Goal: Communication & Community: Answer question/provide support

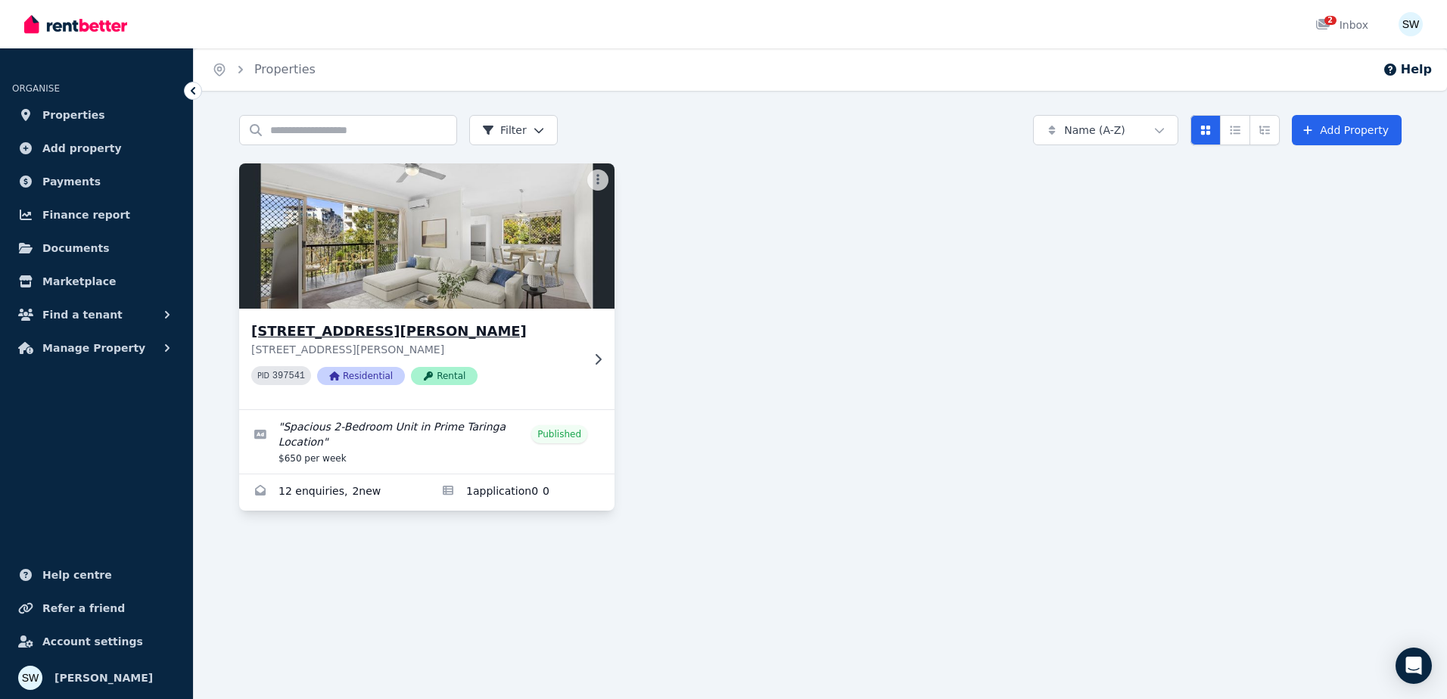
click at [454, 307] on img at bounding box center [427, 236] width 394 height 153
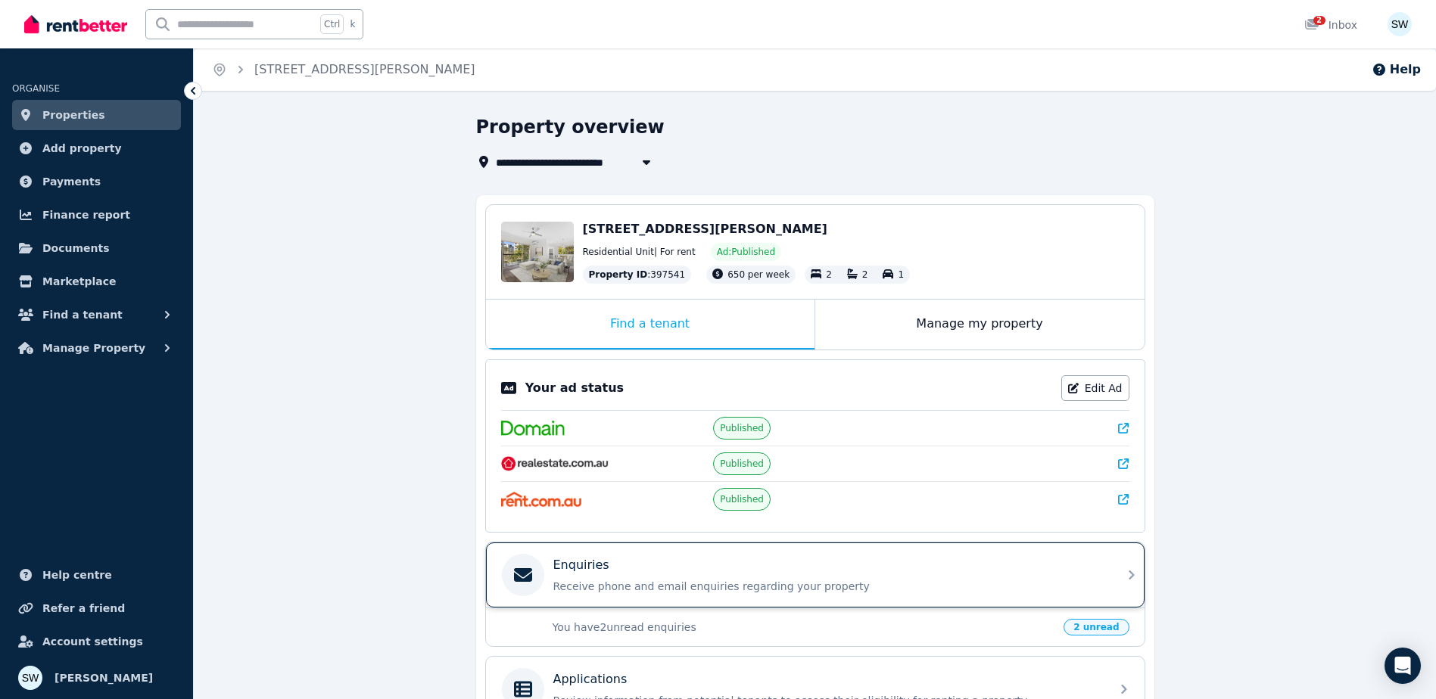
click at [600, 582] on p "Receive phone and email enquiries regarding your property" at bounding box center [827, 586] width 548 height 15
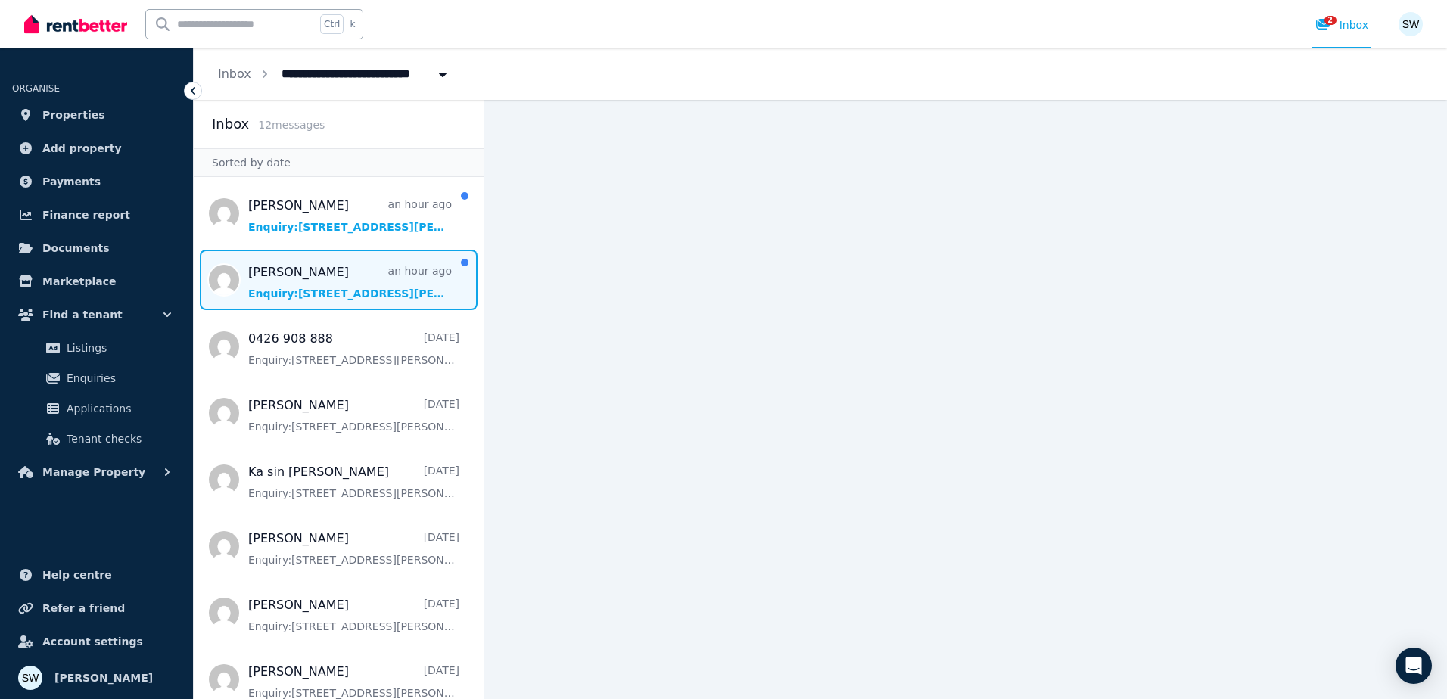
click at [276, 271] on span "Message list" at bounding box center [339, 280] width 290 height 61
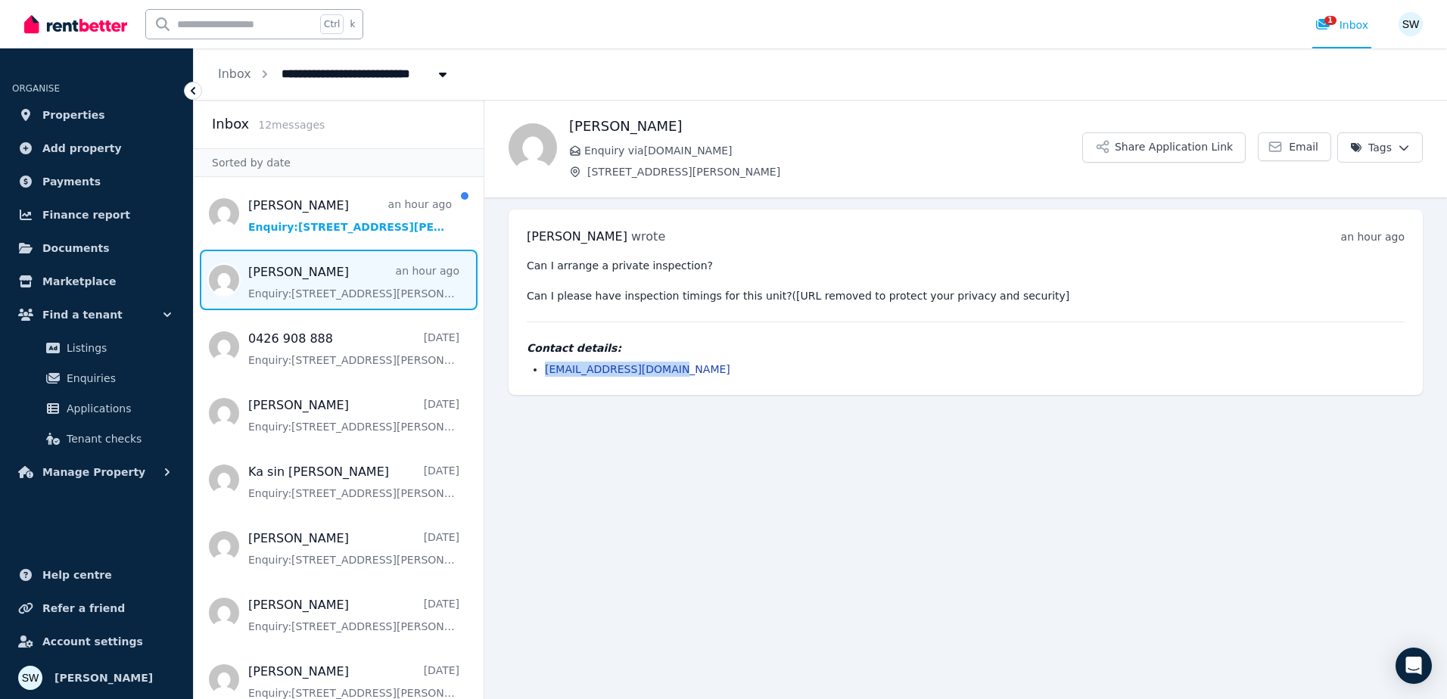
drag, startPoint x: 684, startPoint y: 372, endPoint x: 525, endPoint y: 372, distance: 159.0
click at [525, 372] on div "[PERSON_NAME] wrote an hour ago 7:35 am [DATE][DATE] Can I arrange a private in…" at bounding box center [966, 302] width 914 height 185
copy link "[EMAIL_ADDRESS][DOMAIN_NAME]"
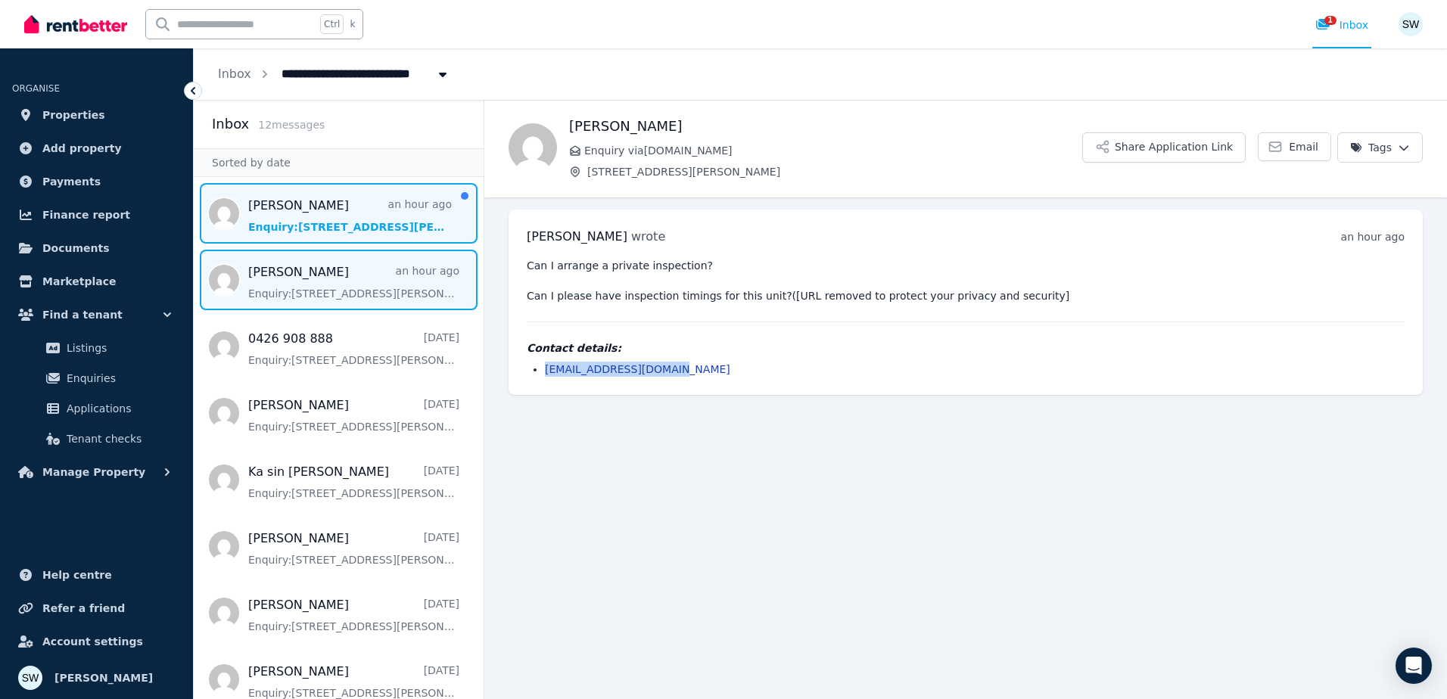
click at [316, 219] on span "Message list" at bounding box center [339, 213] width 290 height 61
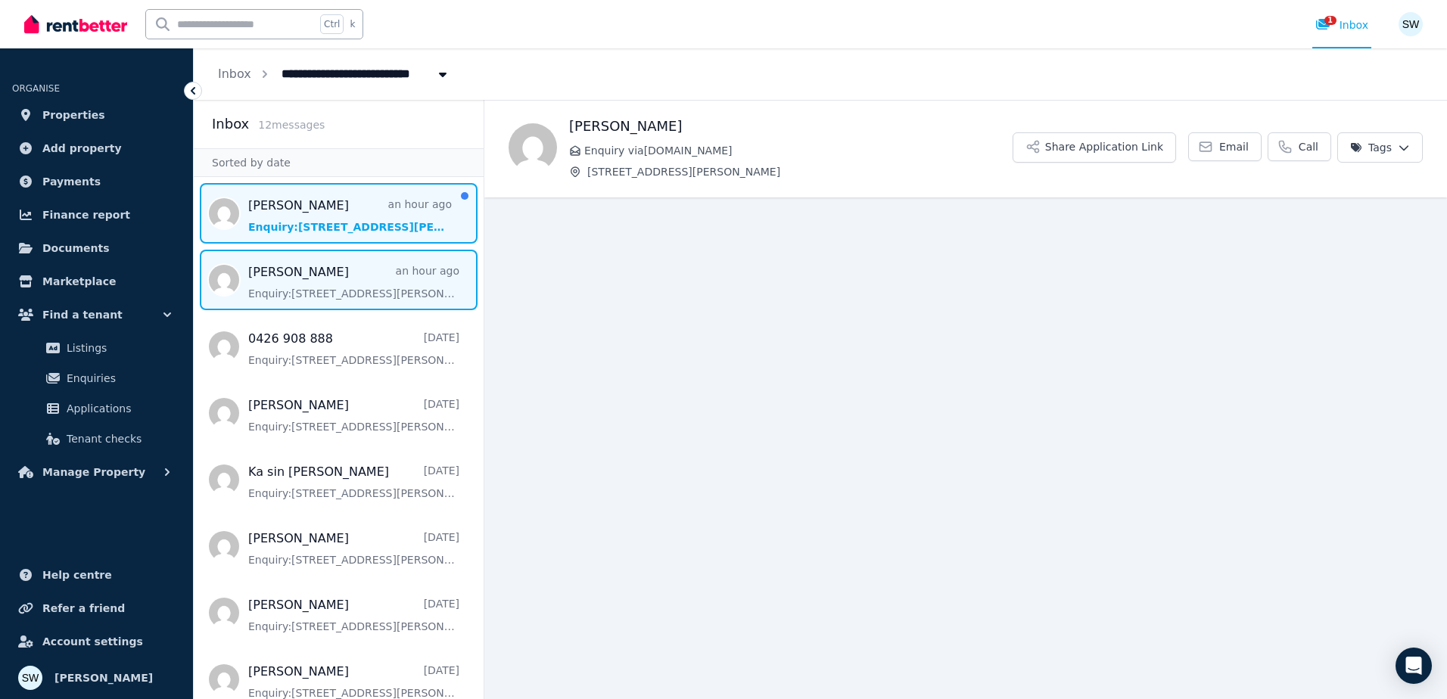
click at [349, 282] on span "Message list" at bounding box center [339, 280] width 290 height 61
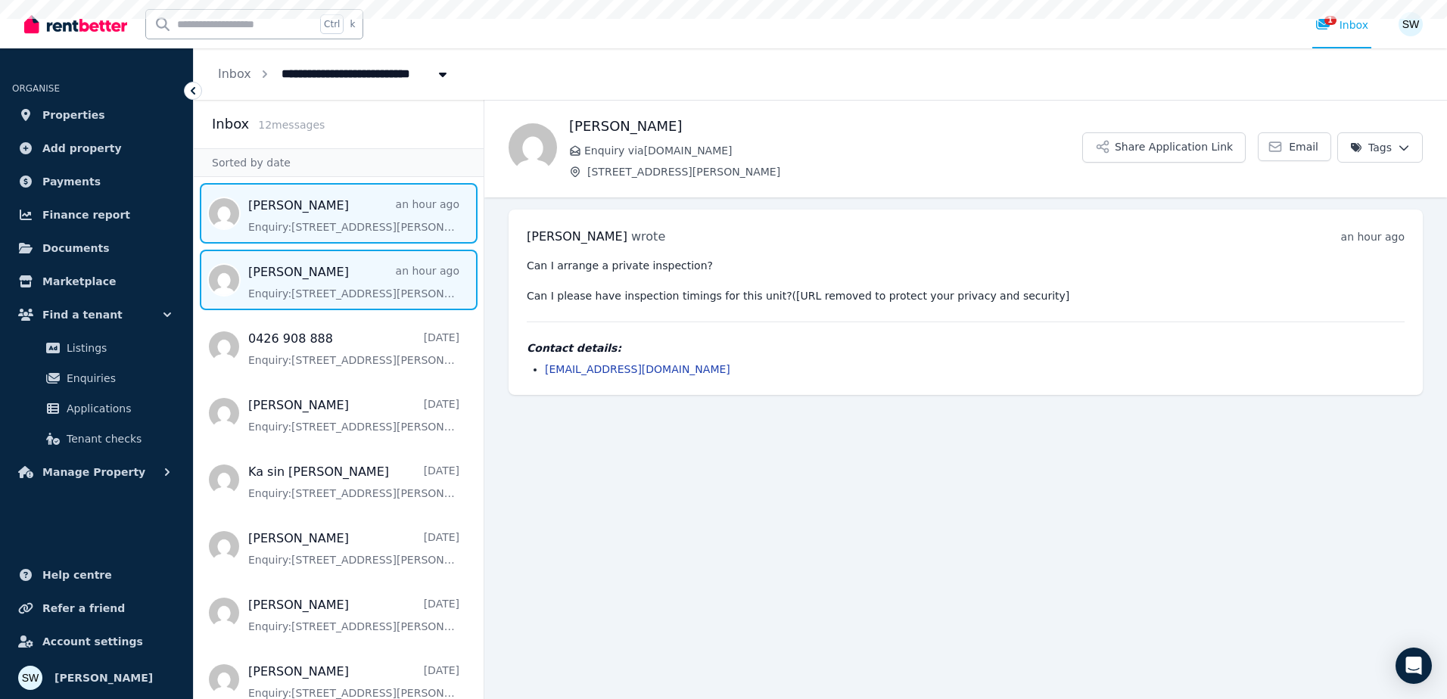
click at [360, 240] on span "Message list" at bounding box center [339, 213] width 290 height 61
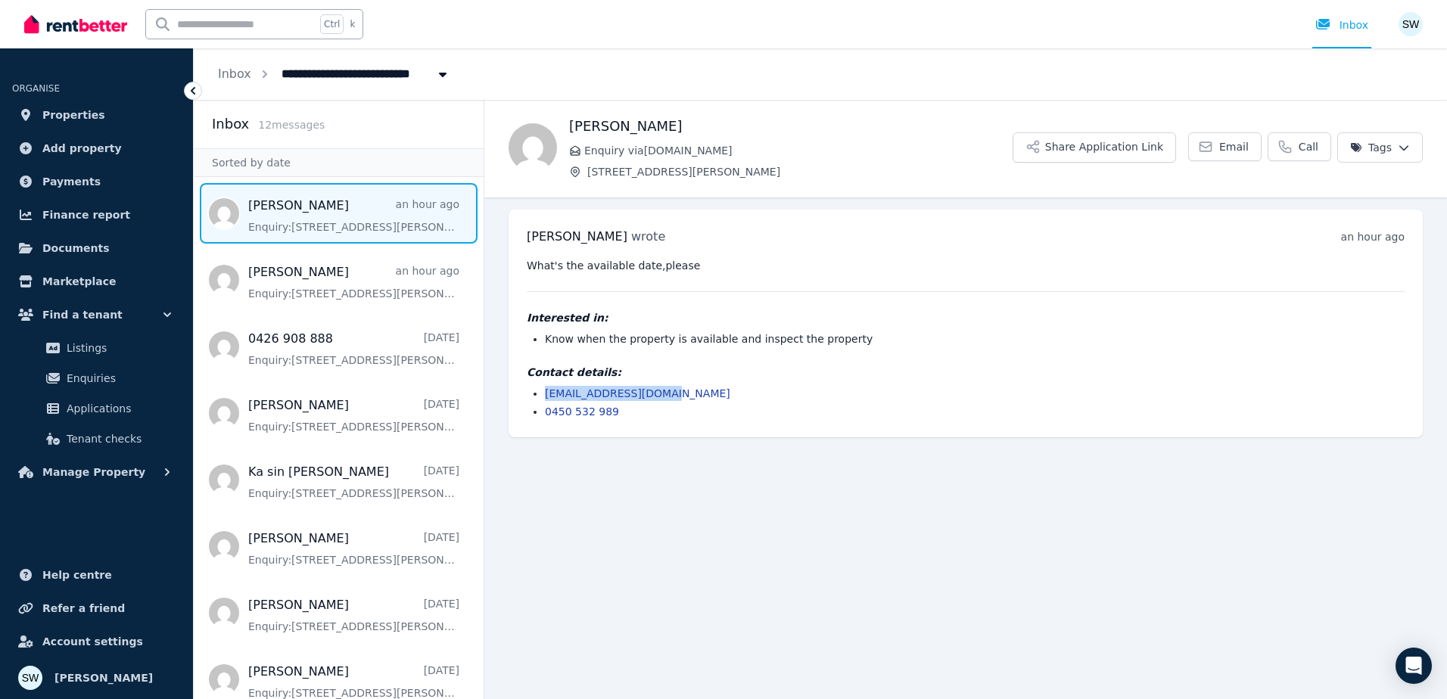
drag, startPoint x: 697, startPoint y: 395, endPoint x: 544, endPoint y: 397, distance: 153.7
click at [544, 397] on ul "[EMAIL_ADDRESS][DOMAIN_NAME] 0450 532 989" at bounding box center [966, 402] width 878 height 33
copy link "[EMAIL_ADDRESS][DOMAIN_NAME]"
click at [924, 385] on div "Contact details: [EMAIL_ADDRESS][DOMAIN_NAME] 0450 532 989" at bounding box center [966, 392] width 878 height 55
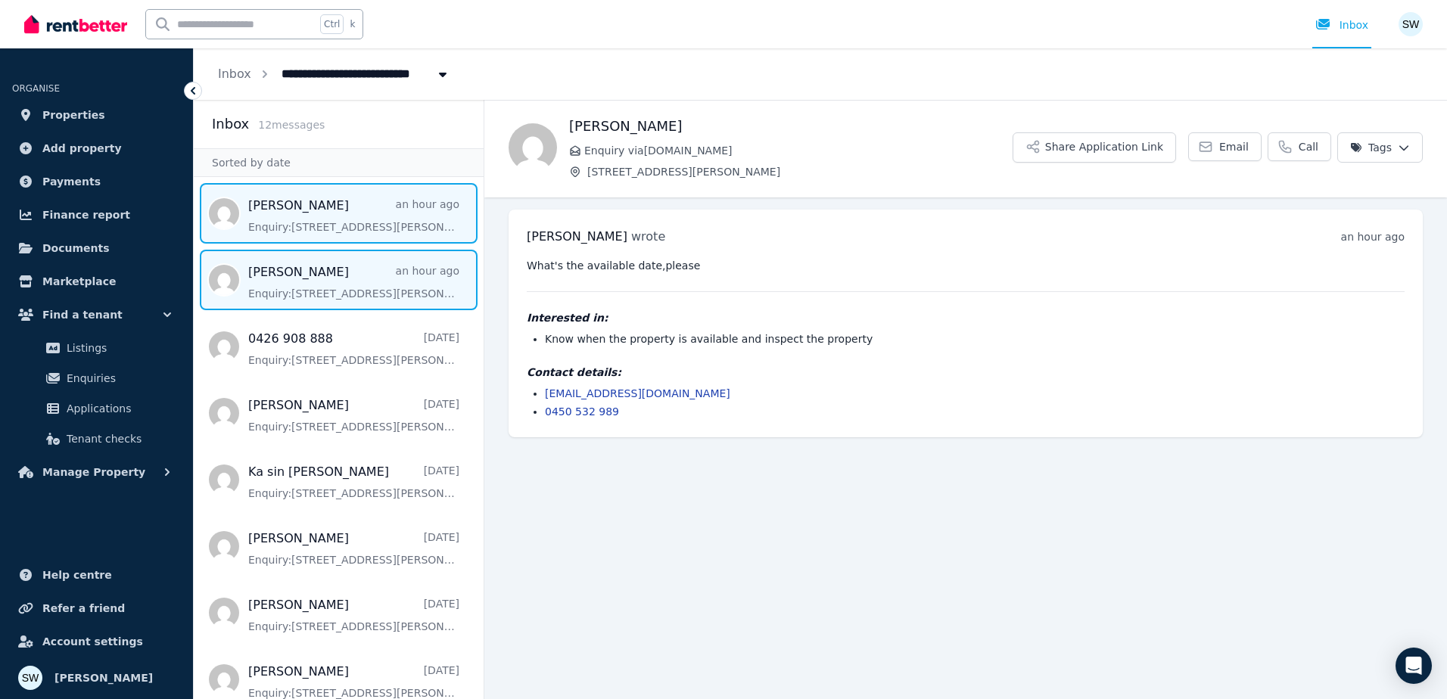
click at [379, 291] on span "Message list" at bounding box center [339, 280] width 290 height 61
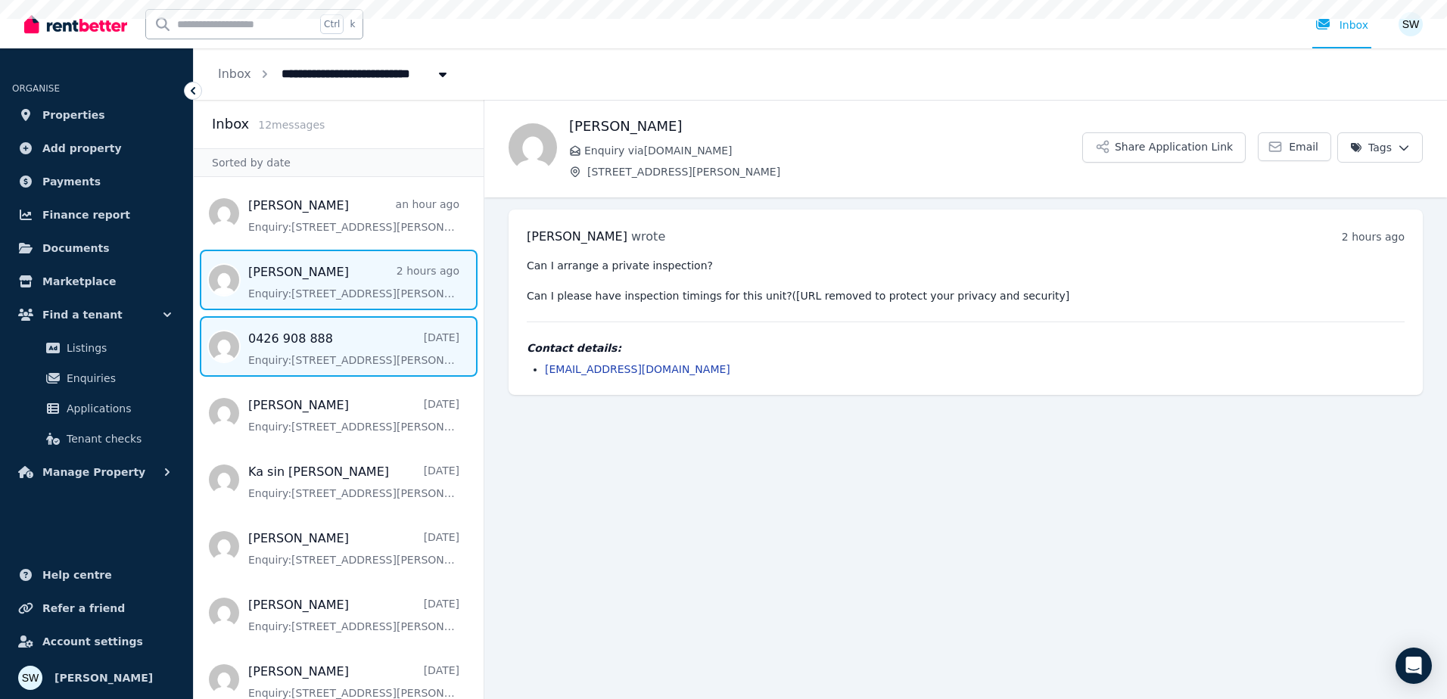
click at [355, 335] on span "Message list" at bounding box center [339, 346] width 290 height 61
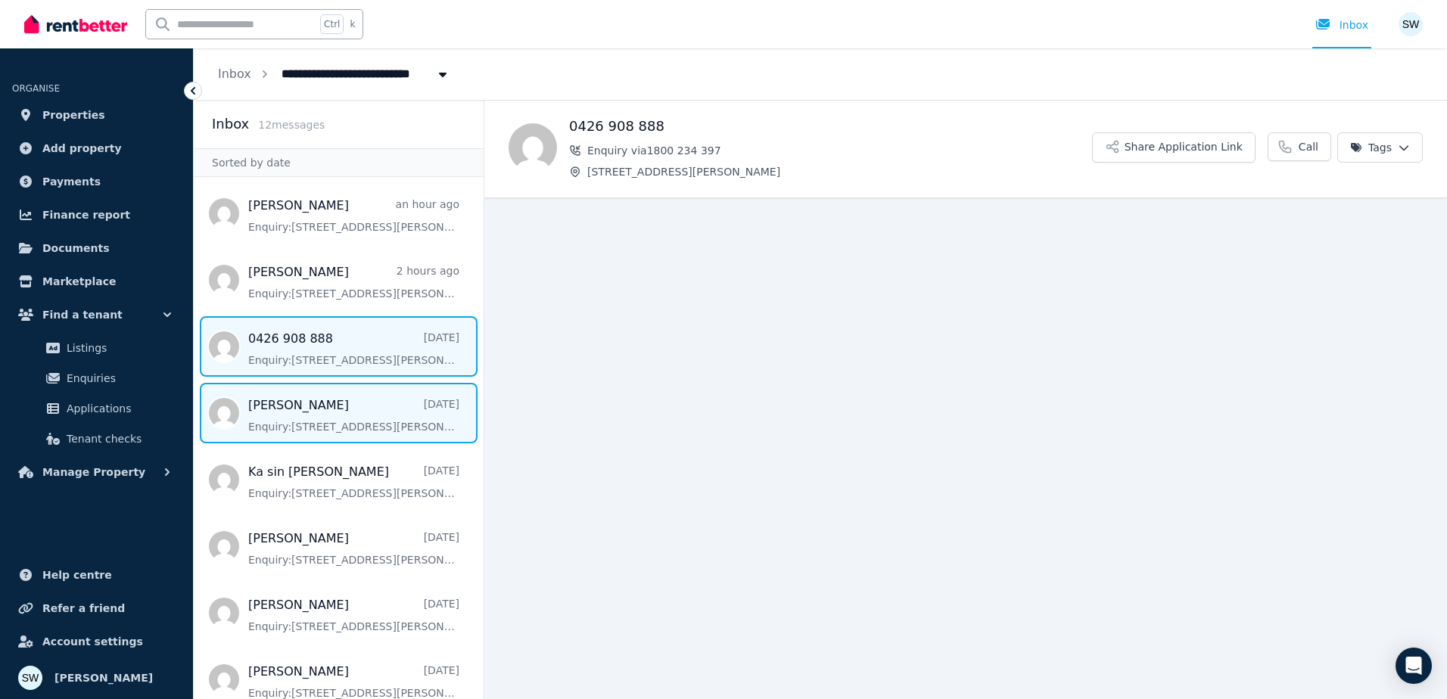
click at [355, 404] on span "Message list" at bounding box center [339, 413] width 290 height 61
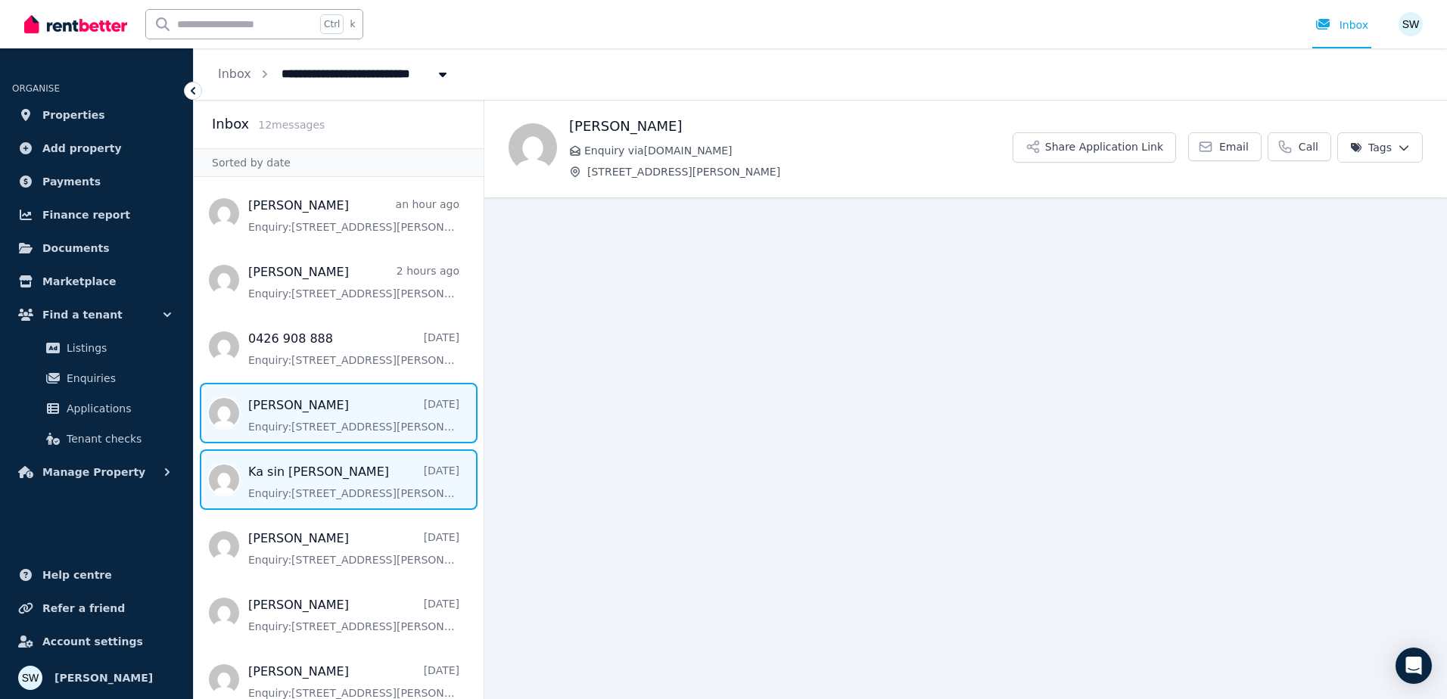
click at [355, 465] on span "Message list" at bounding box center [339, 480] width 290 height 61
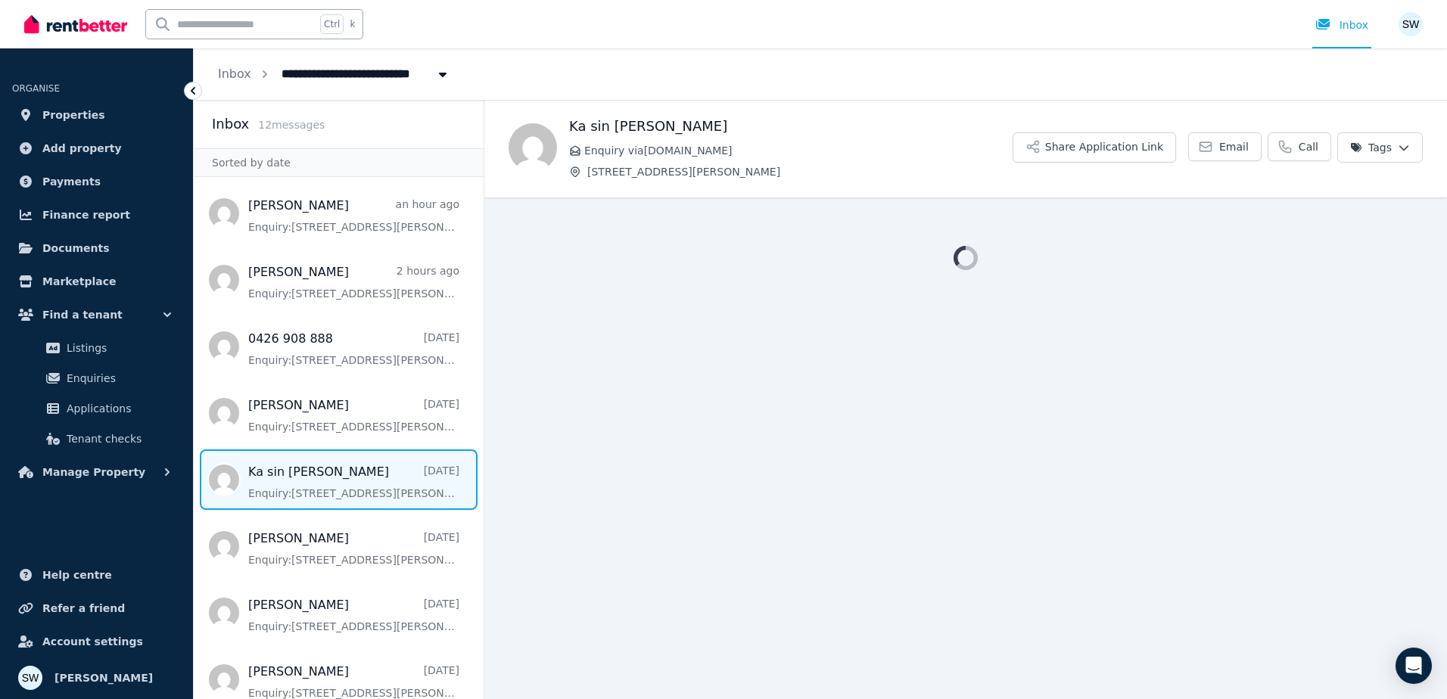
scroll to position [76, 0]
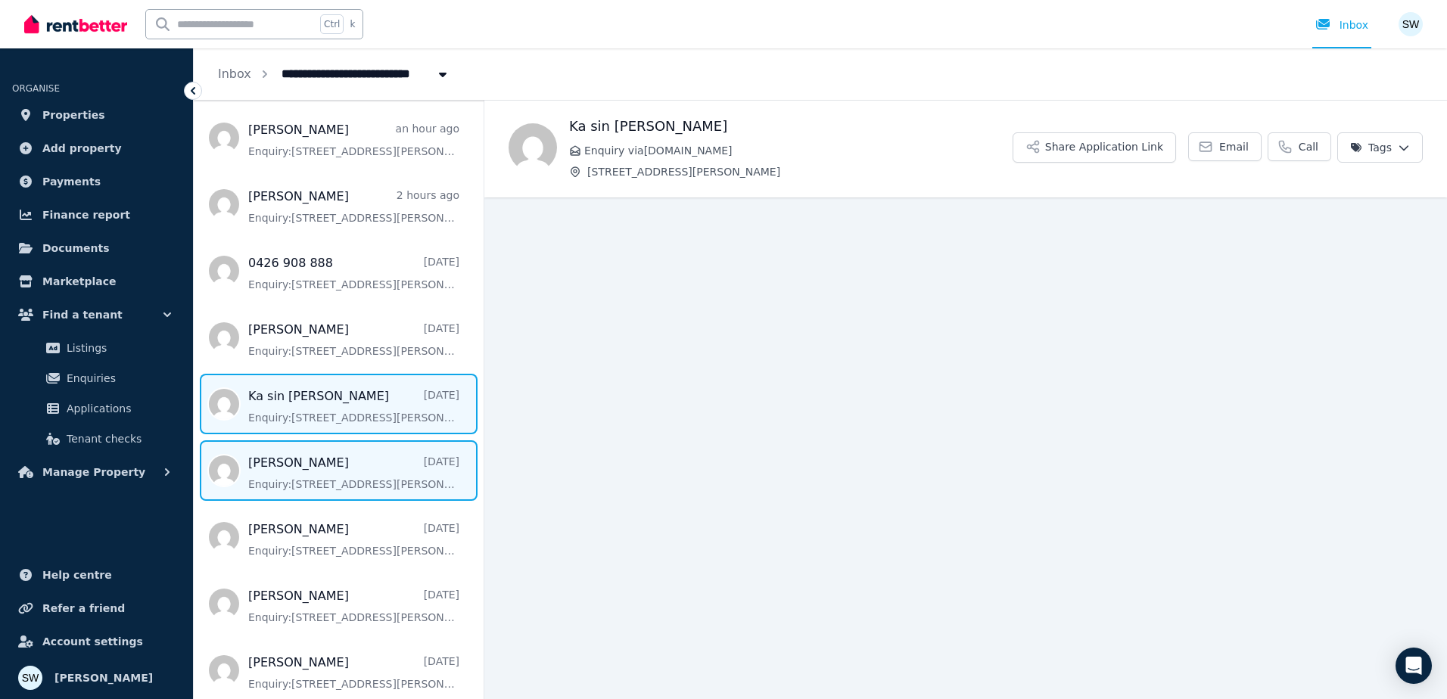
click at [351, 459] on span "Message list" at bounding box center [339, 471] width 290 height 61
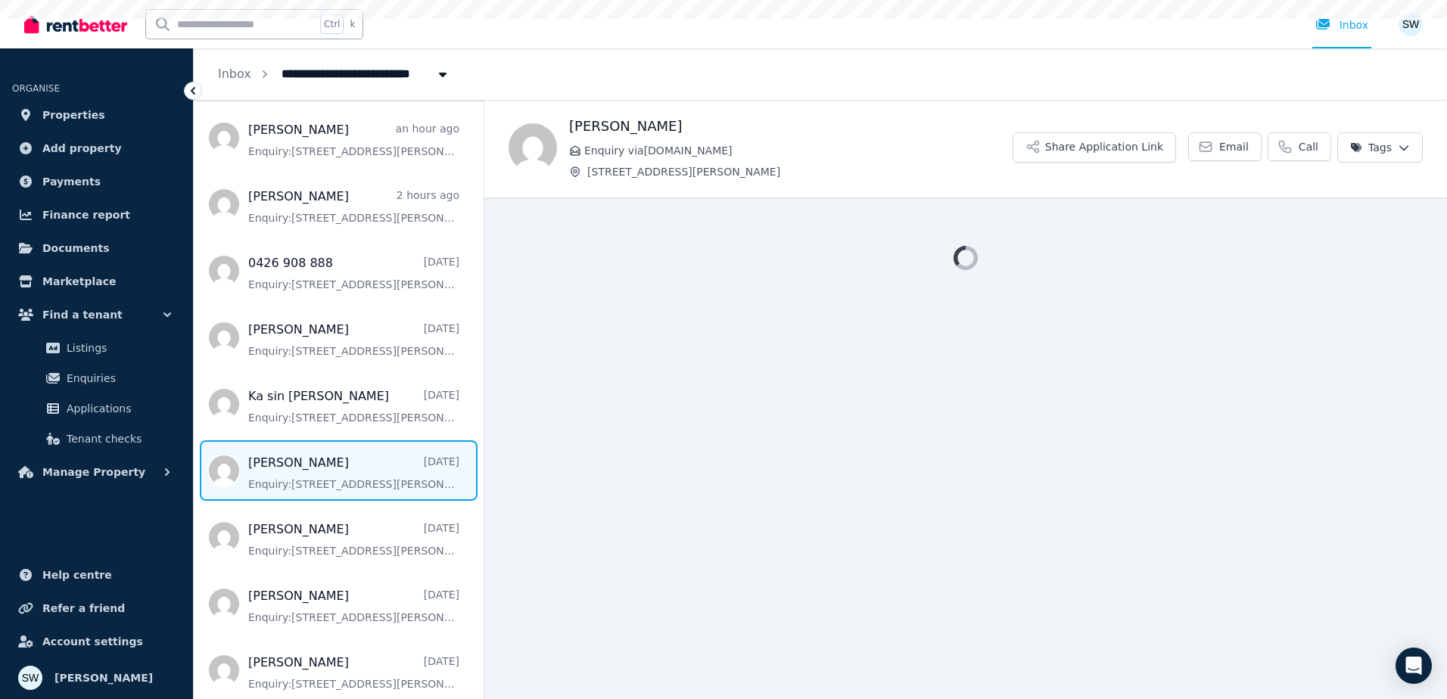
scroll to position [227, 0]
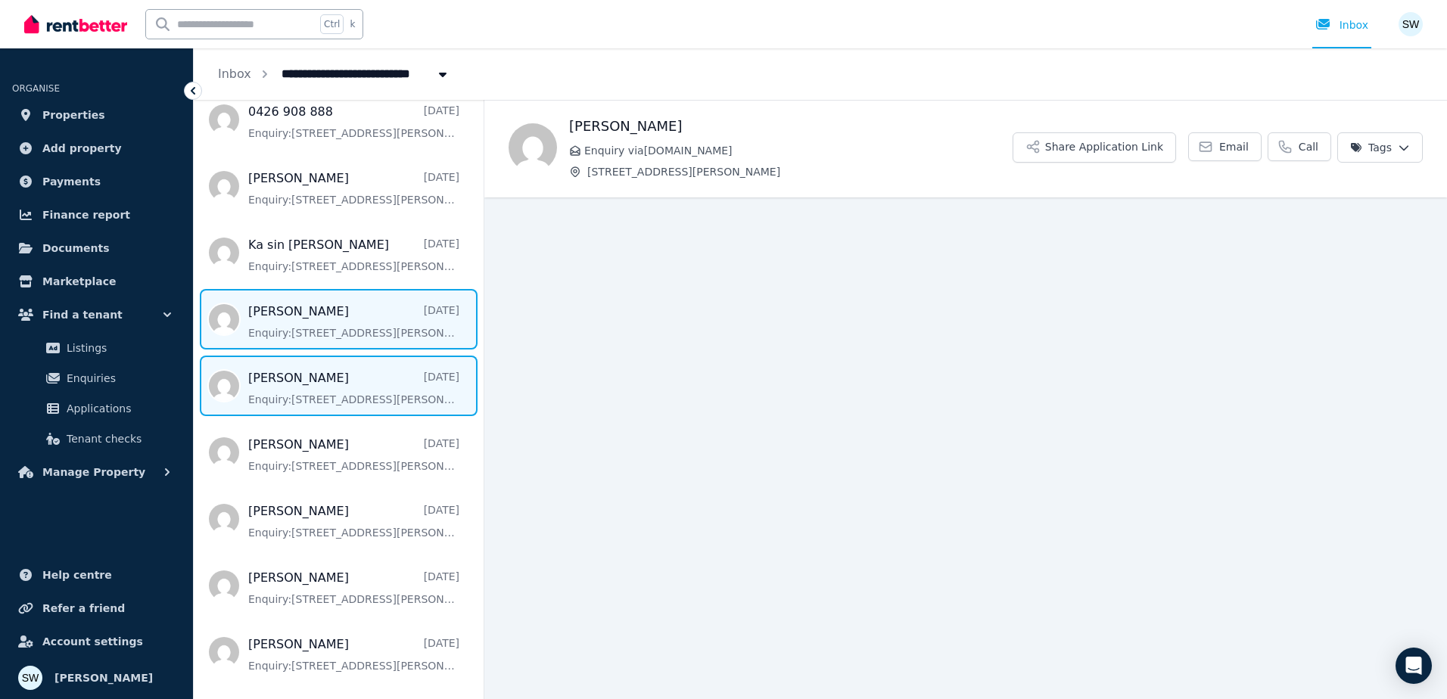
click at [336, 397] on span "Message list" at bounding box center [339, 386] width 290 height 61
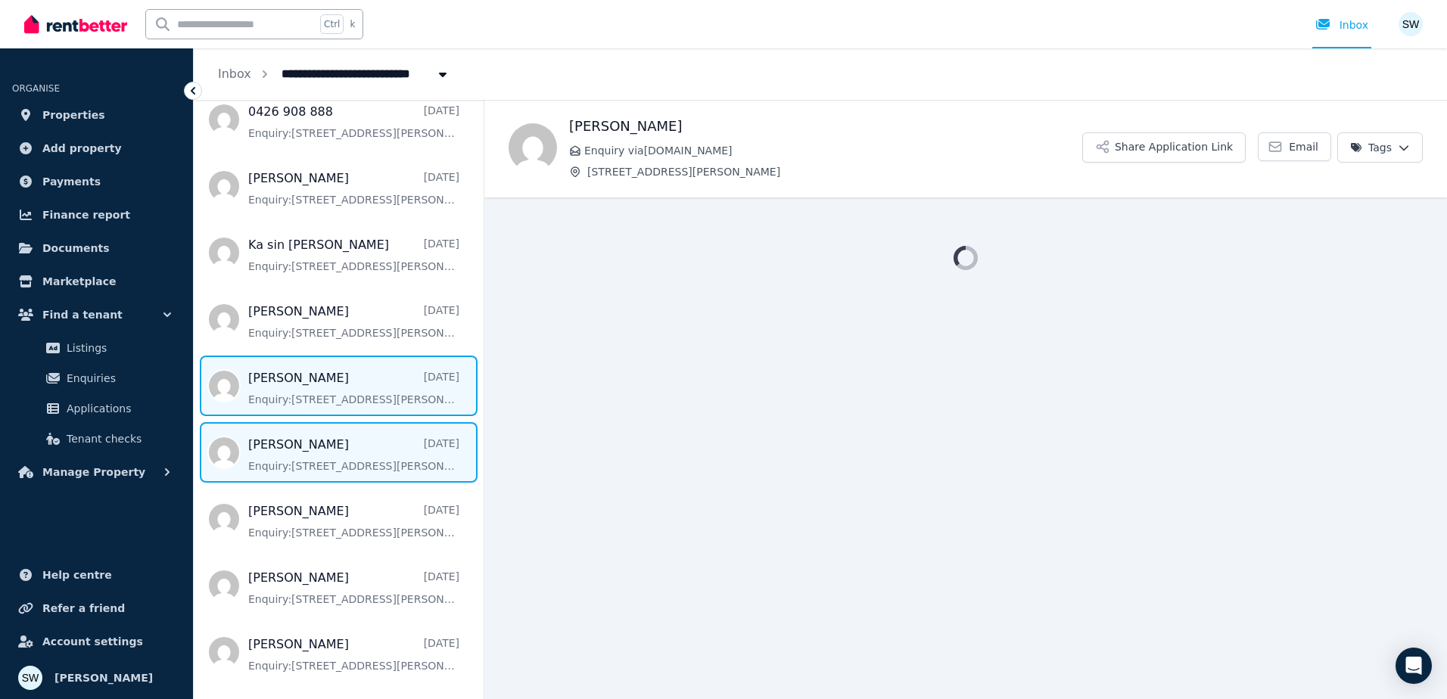
click at [341, 449] on span "Message list" at bounding box center [339, 452] width 290 height 61
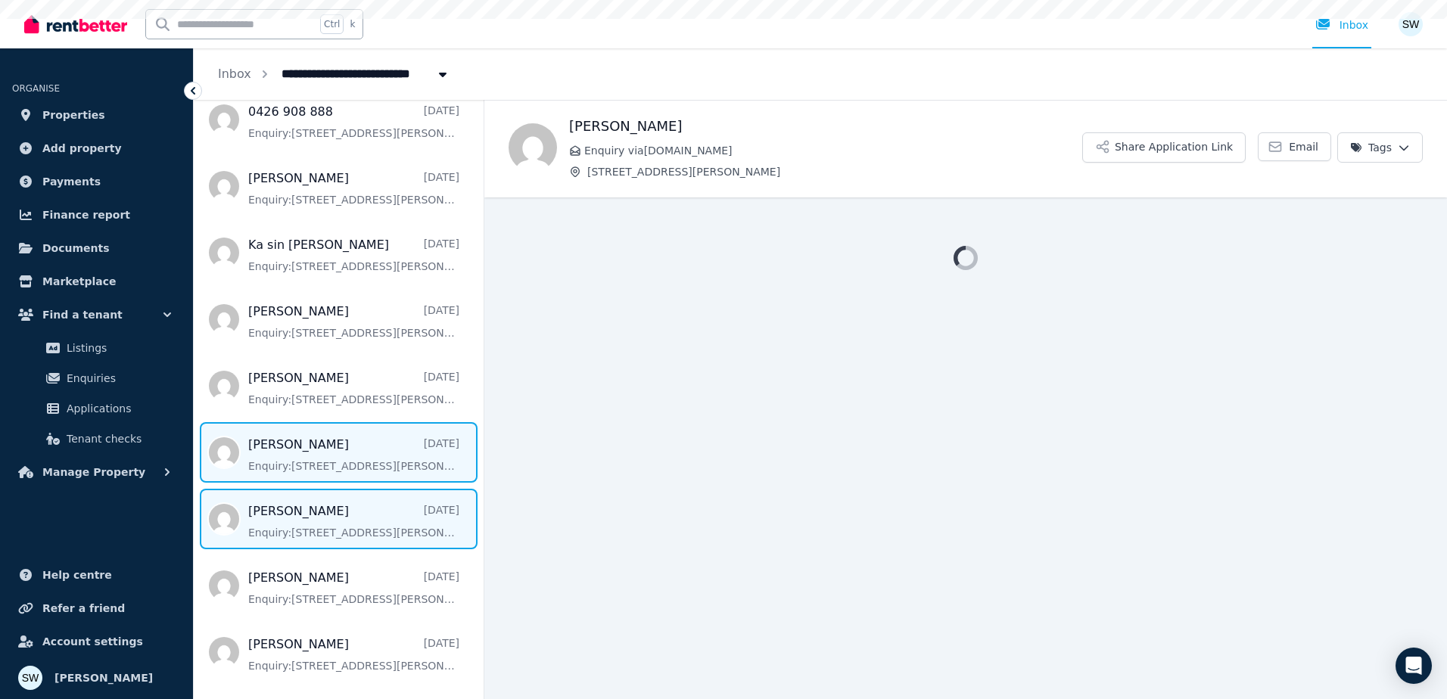
click at [341, 509] on span "Message list" at bounding box center [339, 519] width 290 height 61
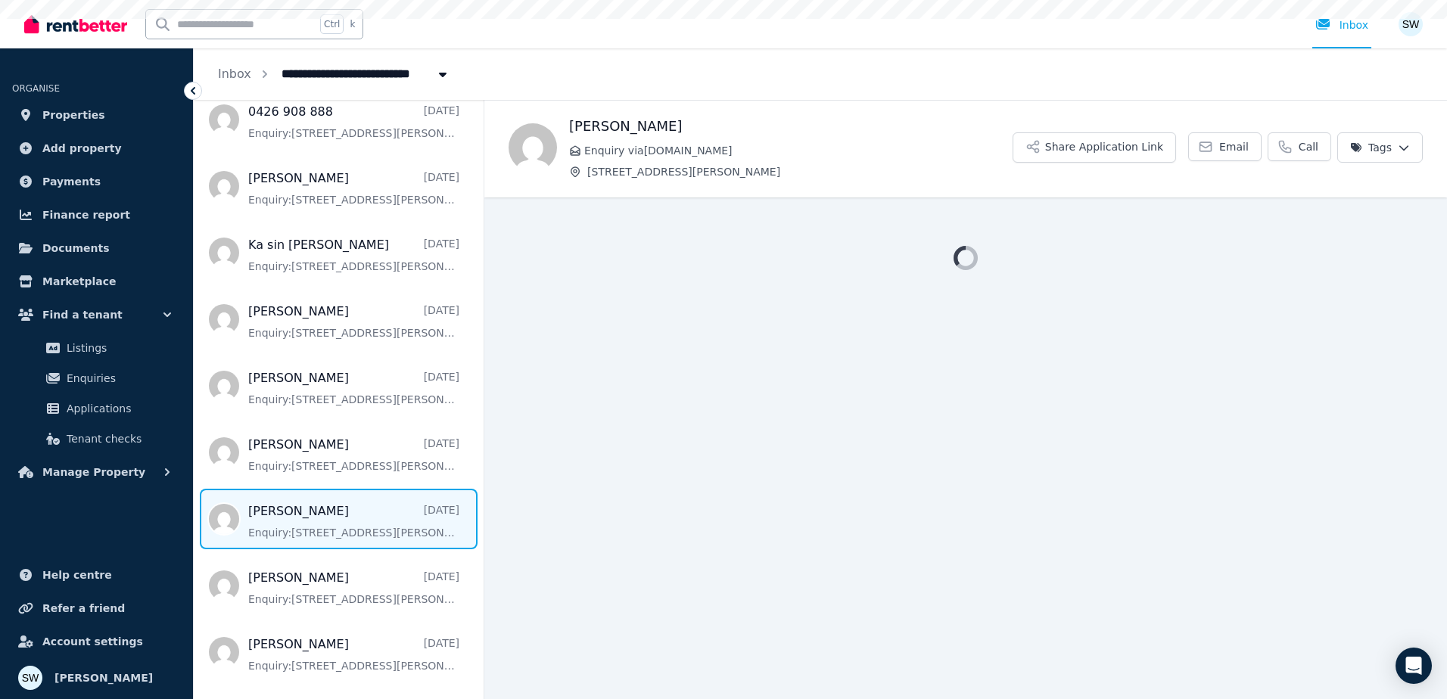
scroll to position [283, 0]
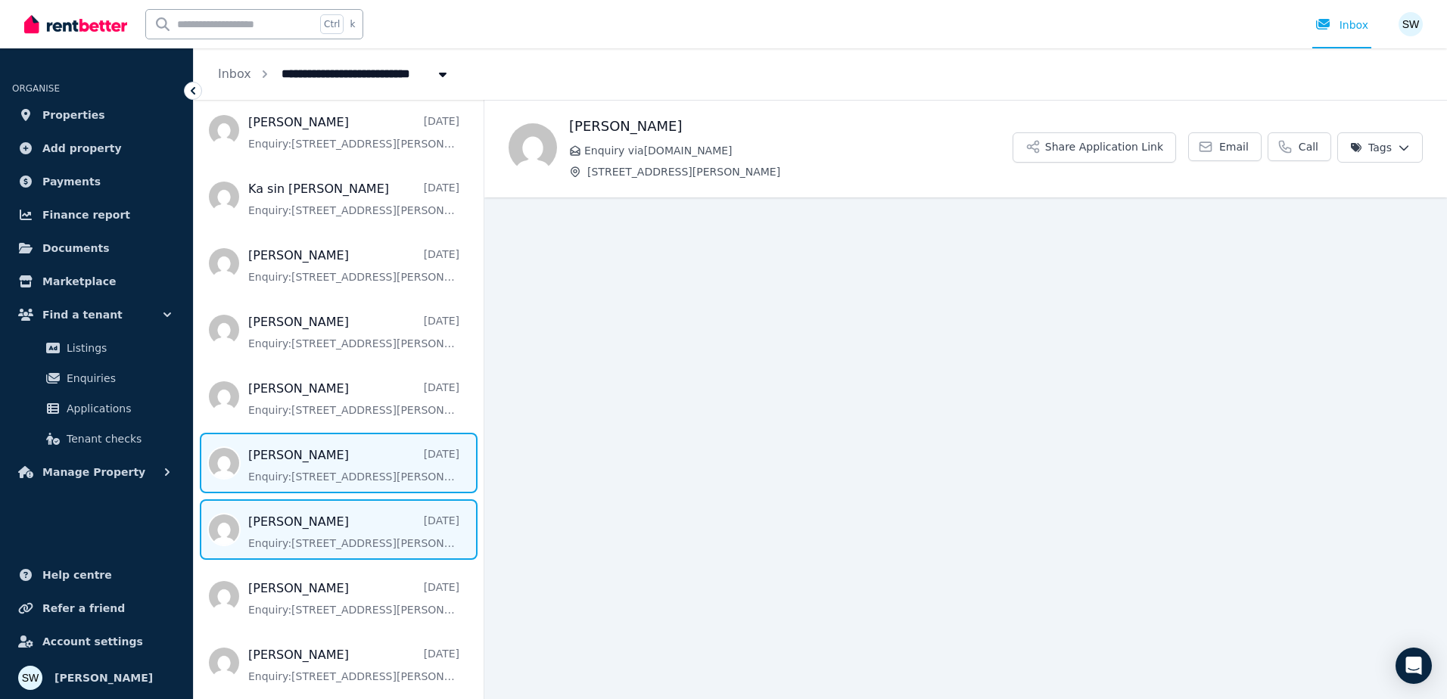
click at [327, 512] on span "Message list" at bounding box center [339, 530] width 290 height 61
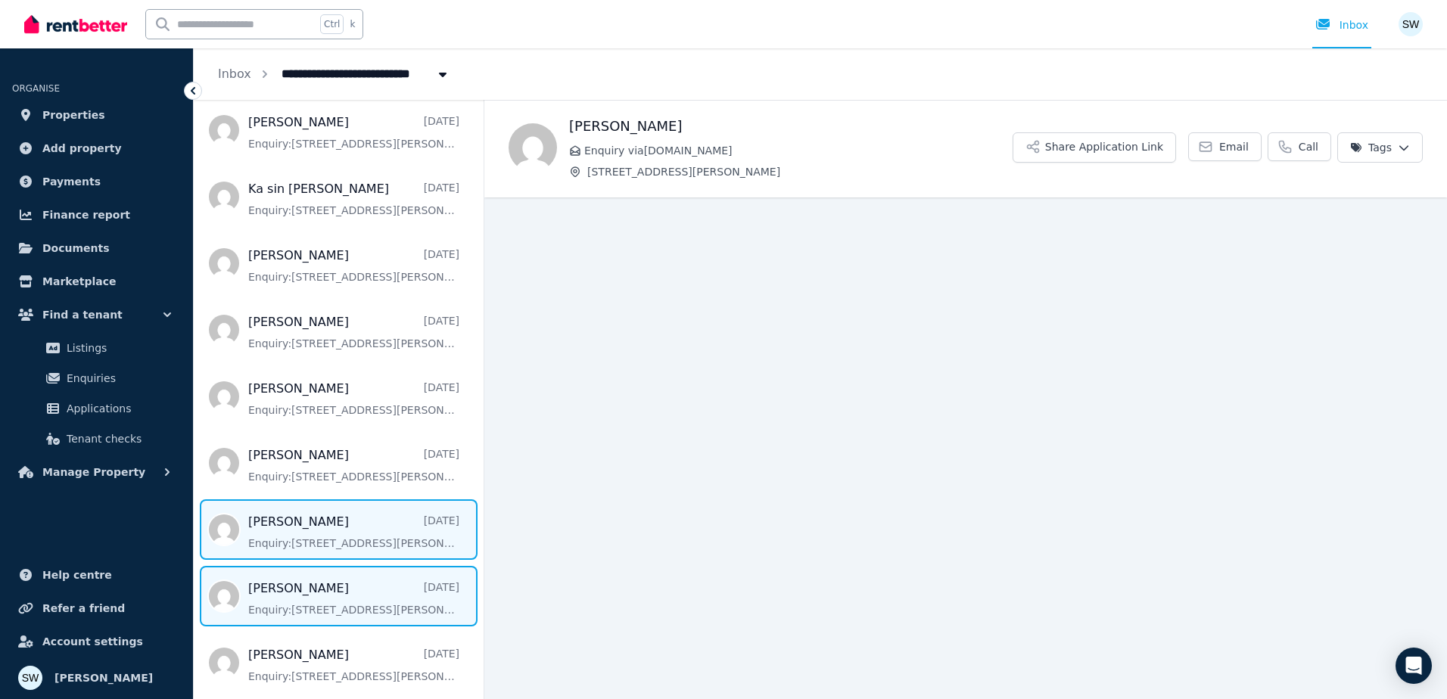
click at [316, 575] on span "Message list" at bounding box center [339, 596] width 290 height 61
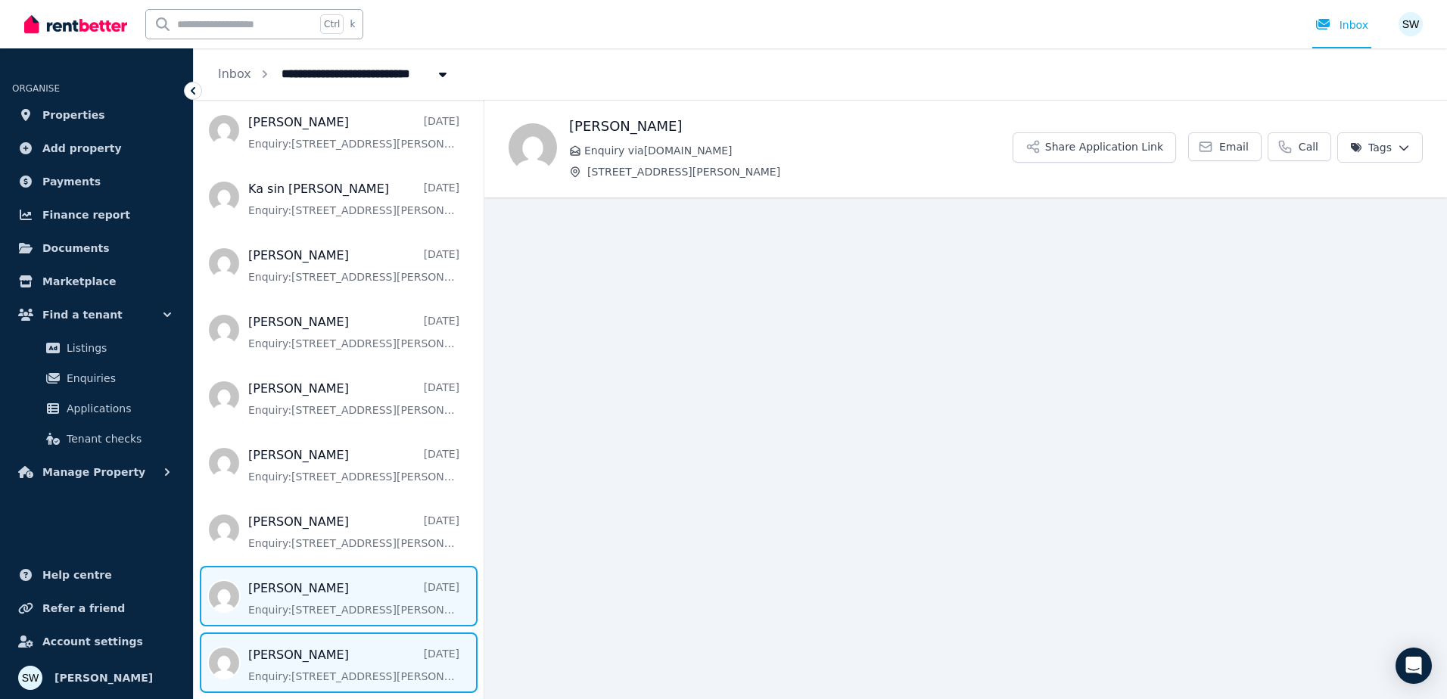
click at [342, 650] on span "Message list" at bounding box center [339, 663] width 290 height 61
